Goal: Task Accomplishment & Management: Complete application form

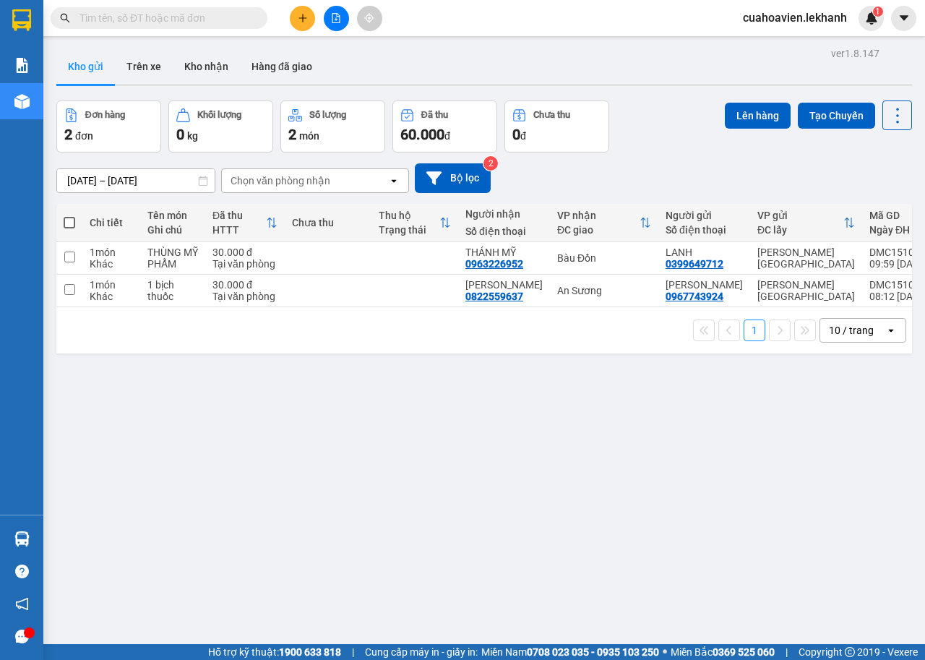
click at [300, 15] on icon "plus" at bounding box center [303, 18] width 10 height 10
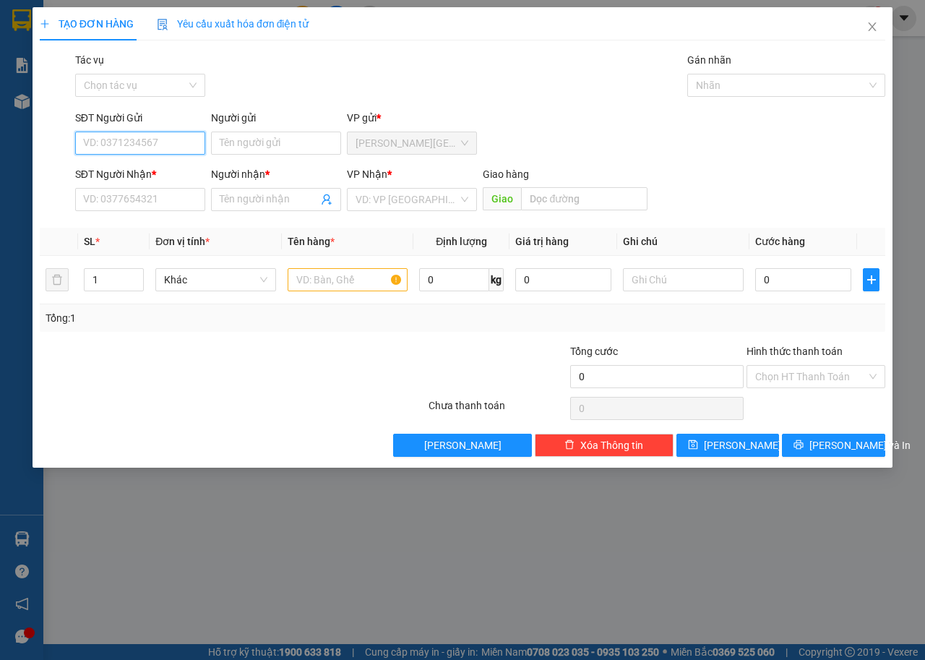
click at [163, 148] on input "SĐT Người Gửi" at bounding box center [140, 142] width 130 height 23
click at [142, 196] on div "0705118797 - [PERSON_NAME]" at bounding box center [155, 195] width 142 height 16
type input "0705118797"
type input "HUYỀN"
type input "0393046506"
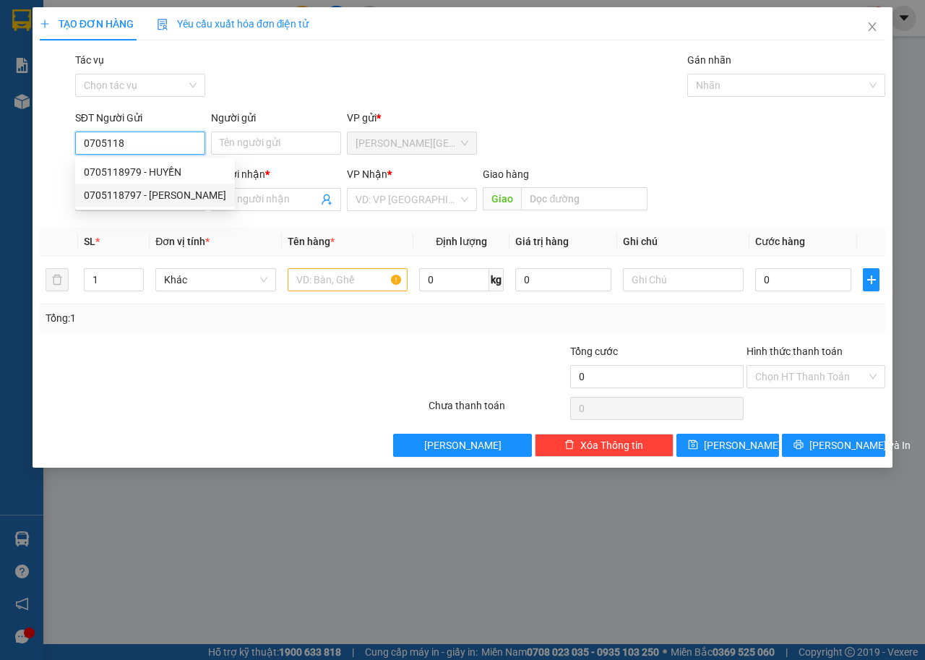
type input "TRANG"
type input "50.000"
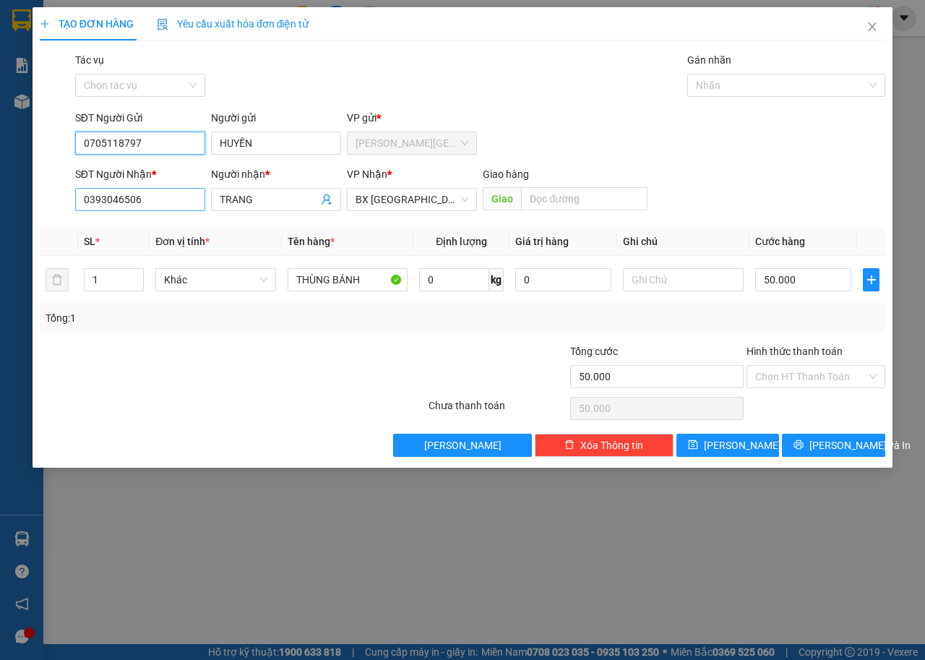
type input "0705118797"
drag, startPoint x: 191, startPoint y: 189, endPoint x: 0, endPoint y: 188, distance: 191.4
click at [0, 188] on div "TẠO ĐƠN HÀNG Yêu cầu xuất hóa đơn điện tử Transit Pickup Surcharge Ids Transit …" at bounding box center [462, 330] width 925 height 660
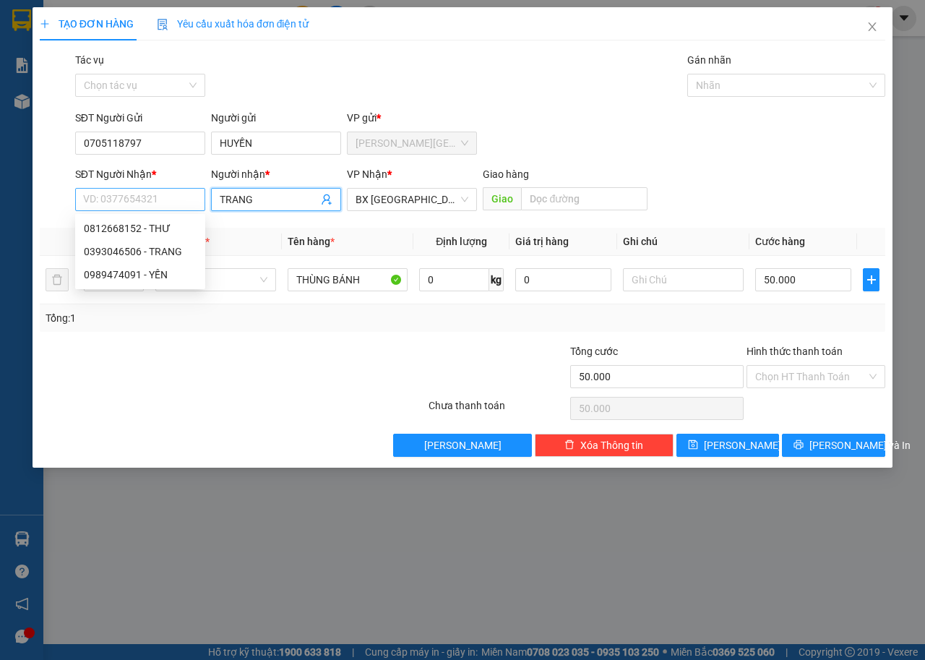
drag, startPoint x: 279, startPoint y: 202, endPoint x: 130, endPoint y: 206, distance: 148.8
click at [130, 210] on div "SĐT Người Nhận * VD: 0377654321 Người nhận * TRANG TRANG VP Nhận * BX Tân Châu …" at bounding box center [480, 191] width 816 height 51
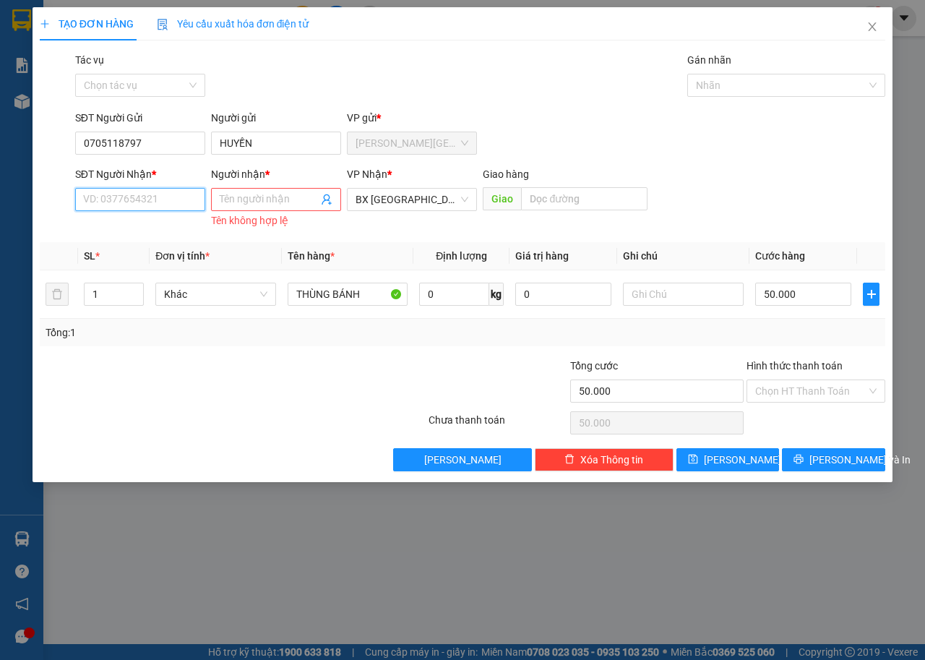
click at [137, 199] on input "SĐT Người Nhận *" at bounding box center [140, 199] width 130 height 23
click at [144, 202] on input "SĐT Người Nhận *" at bounding box center [140, 199] width 130 height 23
type input "0986026557"
click at [241, 194] on input "Người nhận *" at bounding box center [269, 199] width 98 height 16
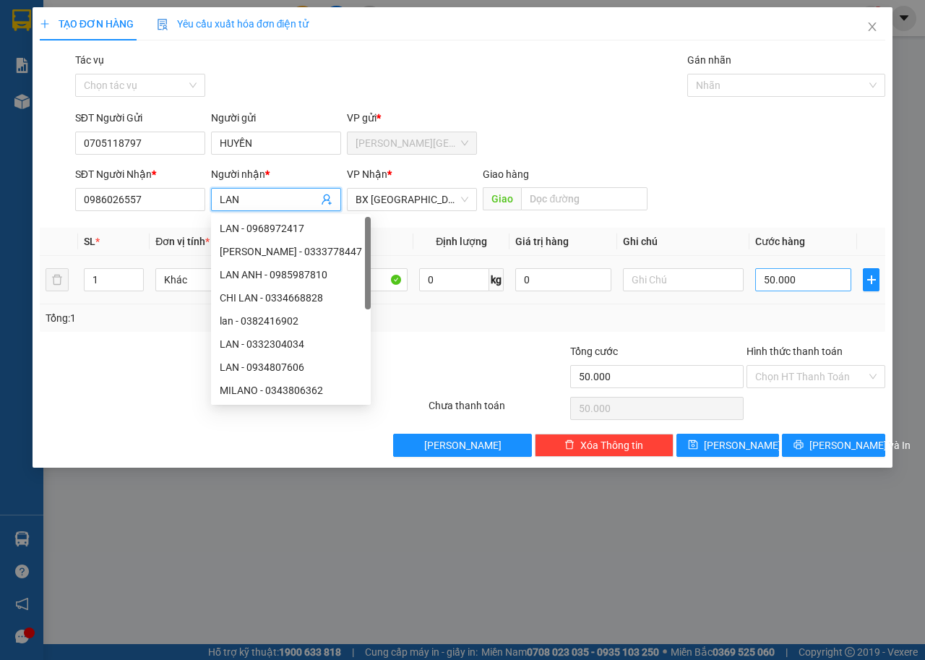
type input "LAN"
click at [813, 282] on input "50.000" at bounding box center [803, 279] width 96 height 23
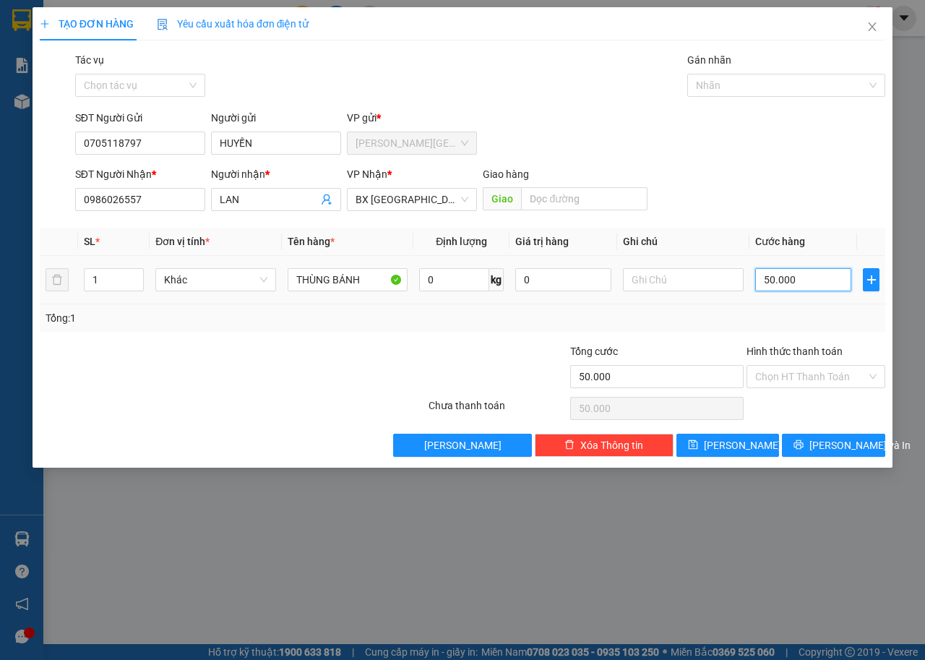
type input "3"
type input "30"
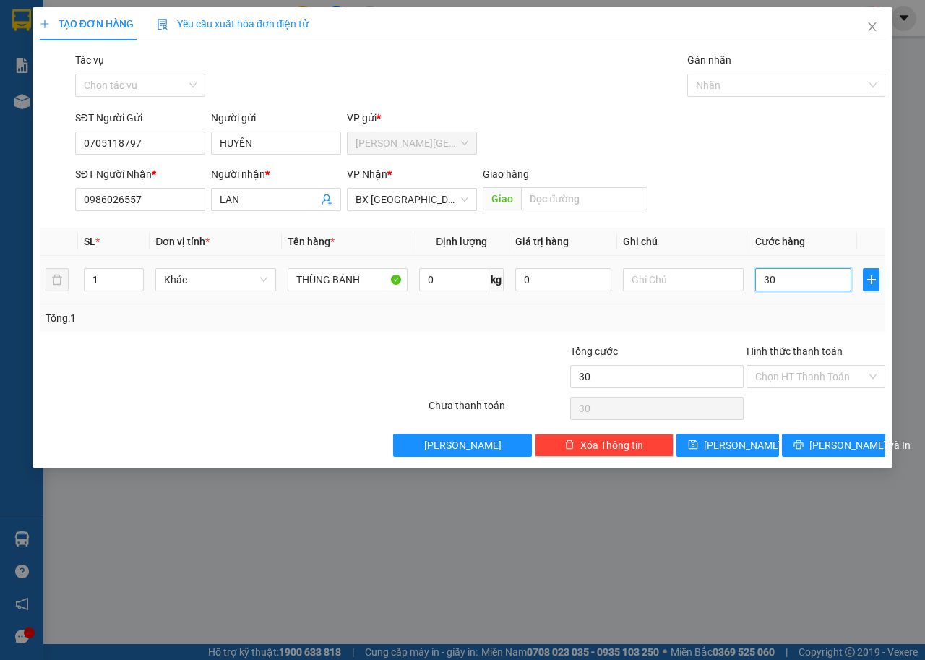
type input "300"
type input "3.000"
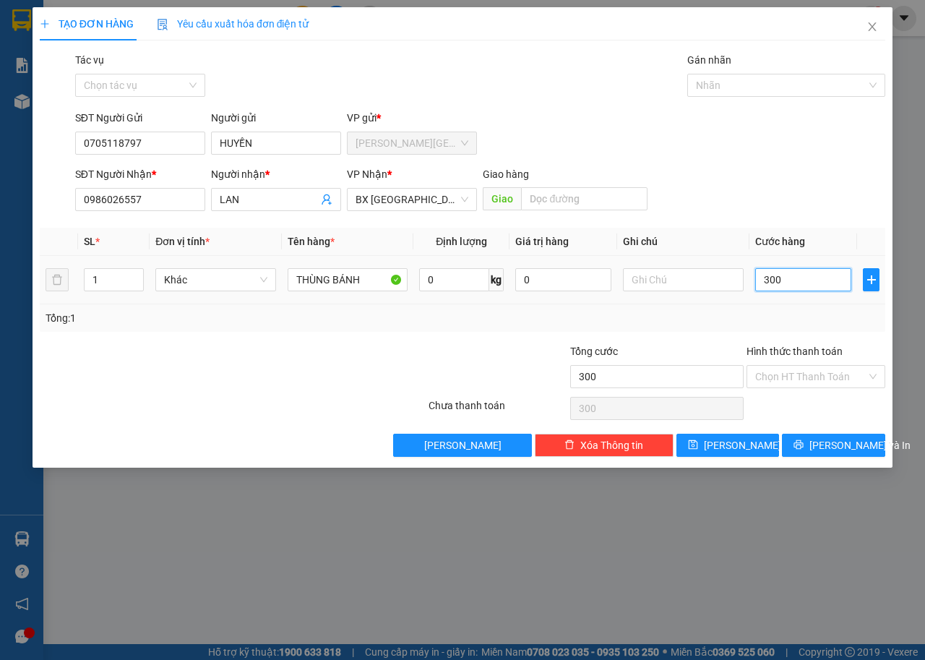
type input "3.000"
type input "30.000"
click at [803, 372] on input "Hình thức thanh toán" at bounding box center [810, 377] width 111 height 22
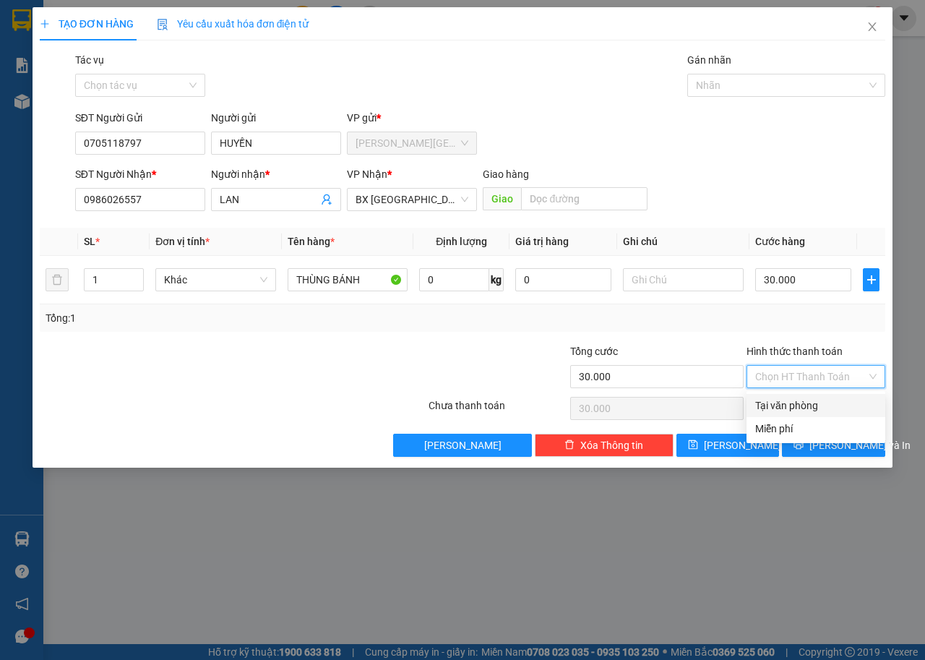
click at [793, 407] on div "Tại văn phòng" at bounding box center [815, 405] width 121 height 16
type input "0"
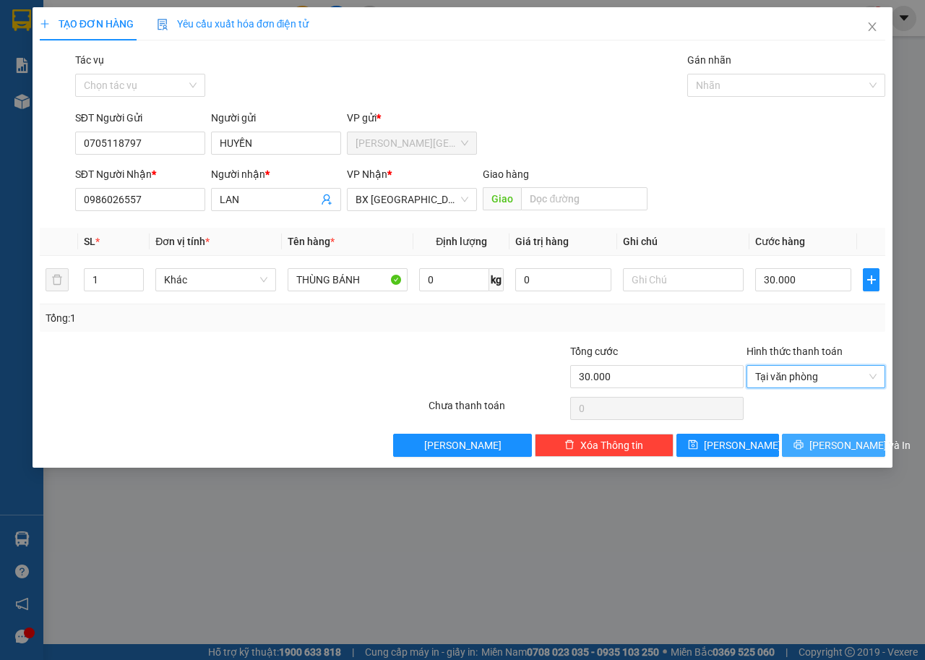
click at [868, 449] on button "[PERSON_NAME] và In" at bounding box center [833, 444] width 103 height 23
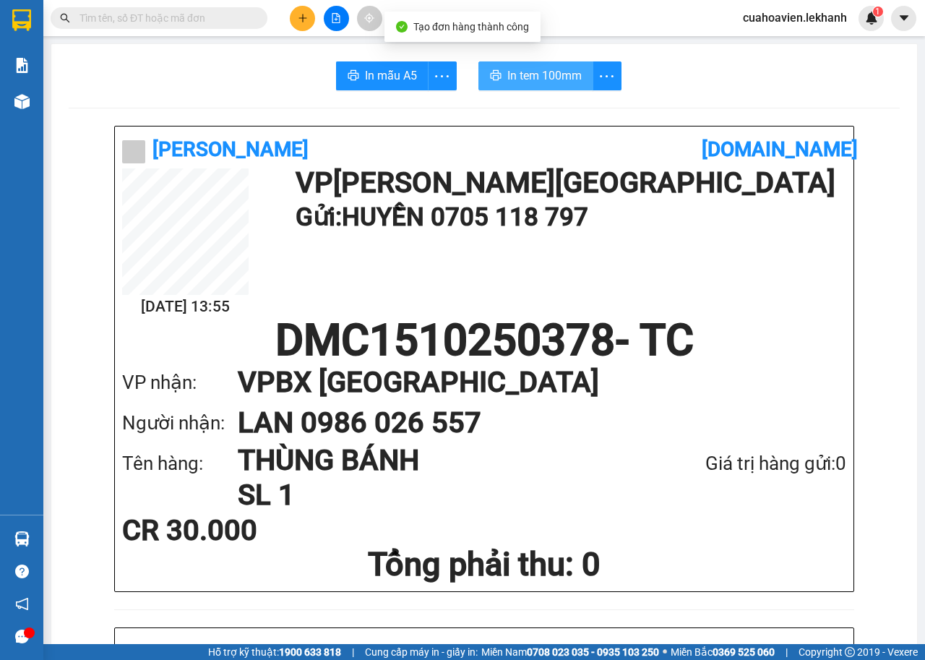
click at [536, 70] on span "In tem 100mm" at bounding box center [544, 75] width 74 height 18
